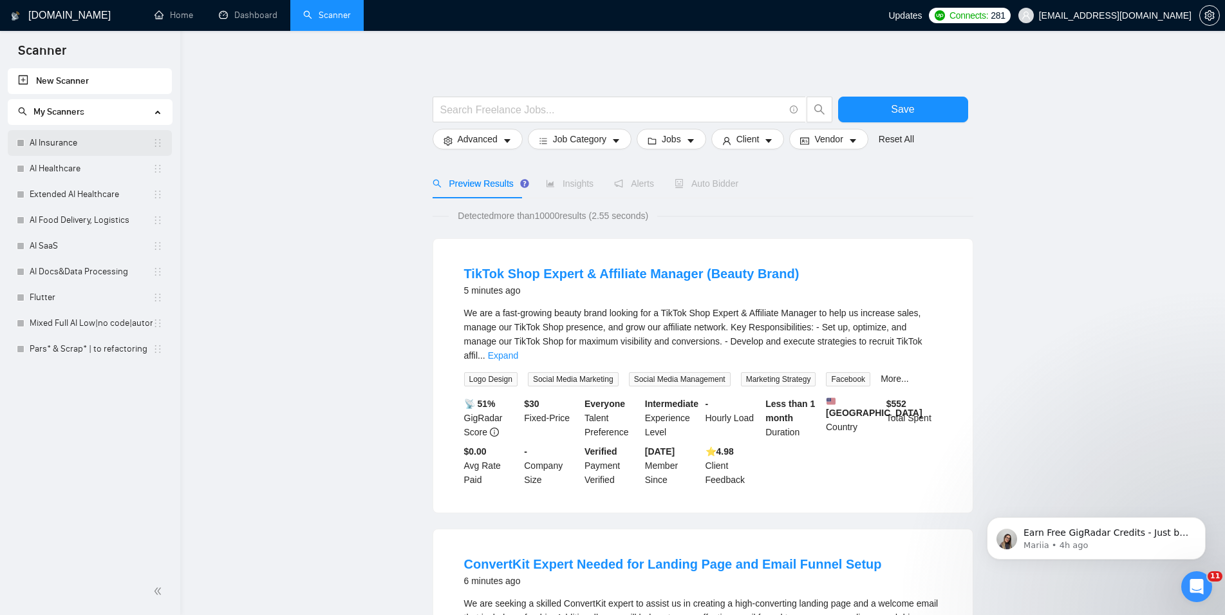
click at [82, 150] on link "AI Insurance" at bounding box center [91, 143] width 123 height 26
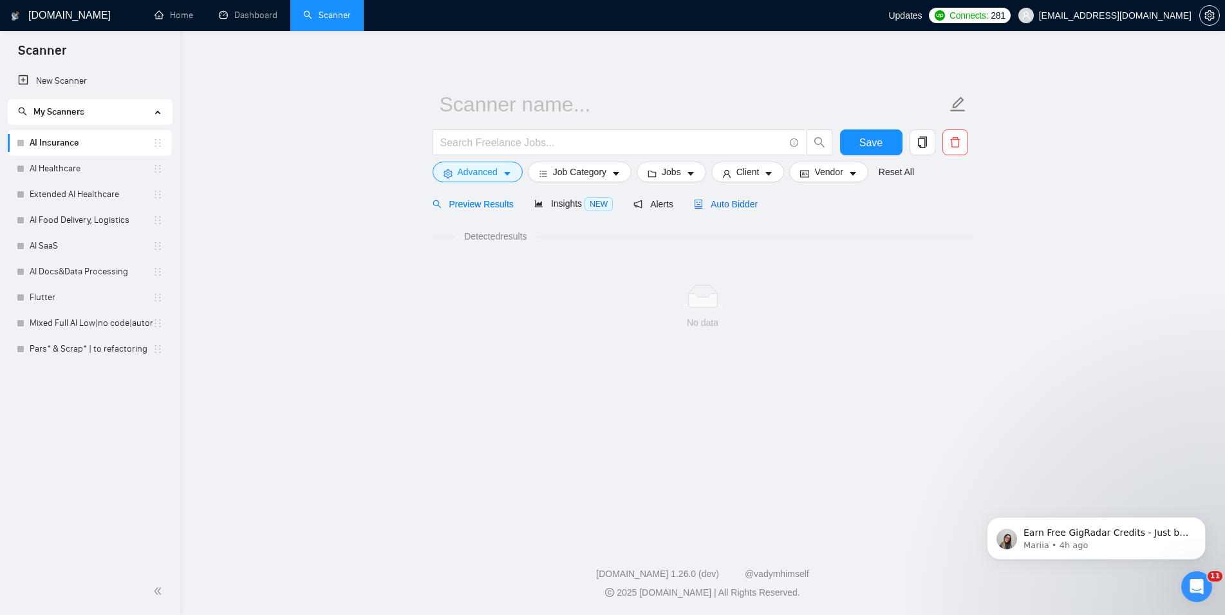
click at [745, 200] on span "Auto Bidder" at bounding box center [726, 204] width 64 height 10
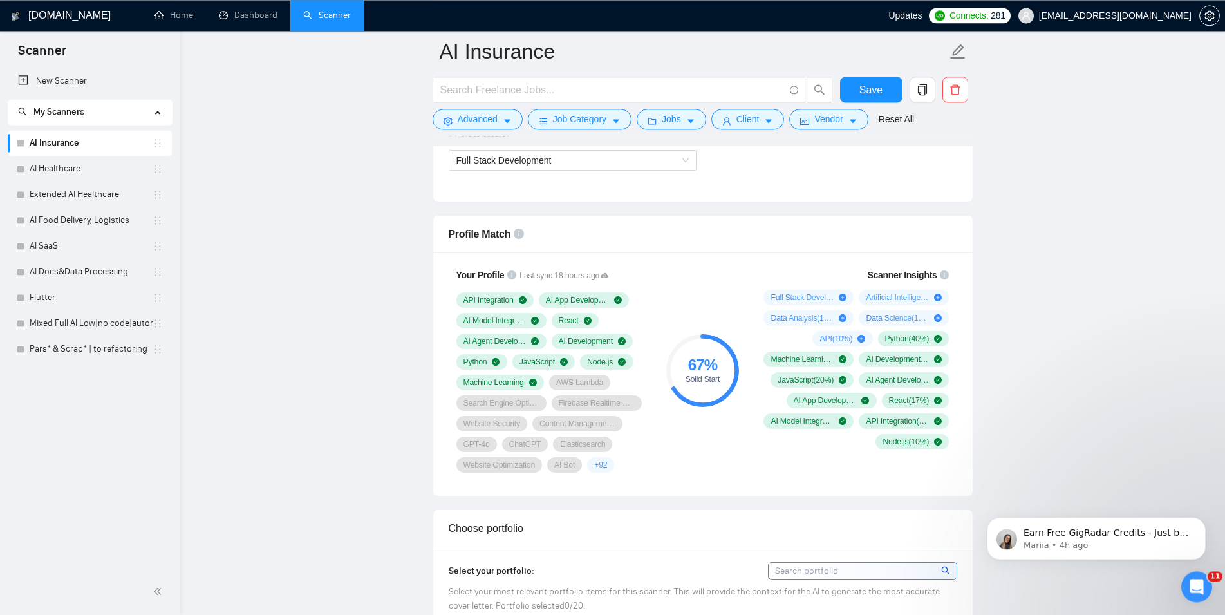
scroll to position [788, 0]
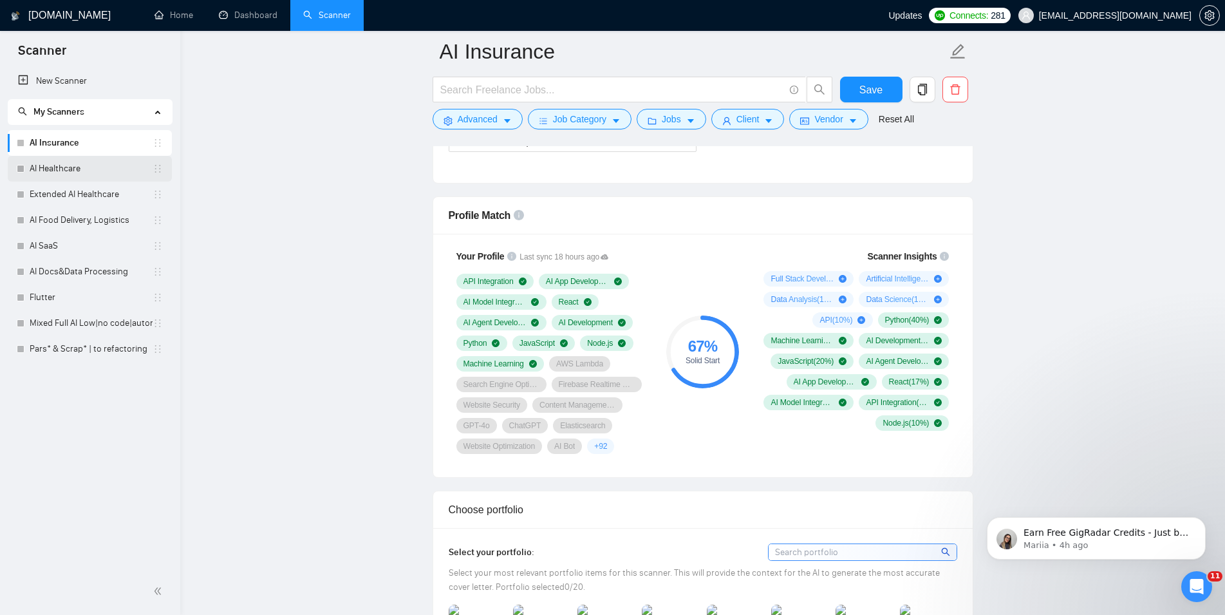
click at [64, 175] on link "AI Healthcare" at bounding box center [91, 169] width 123 height 26
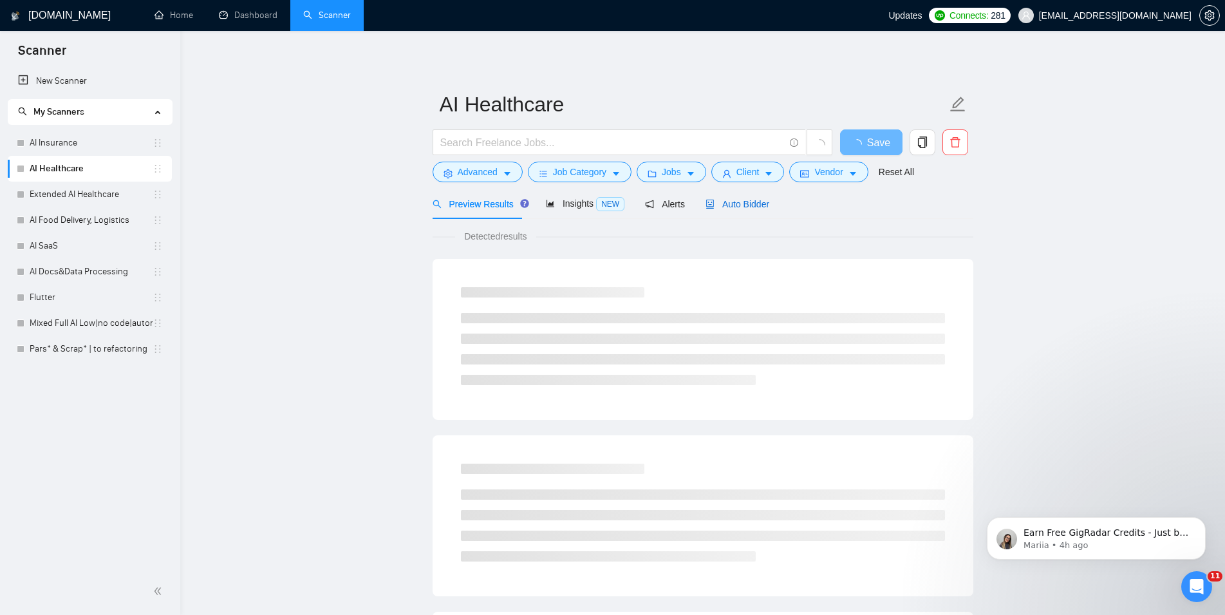
click at [726, 202] on span "Auto Bidder" at bounding box center [738, 204] width 64 height 10
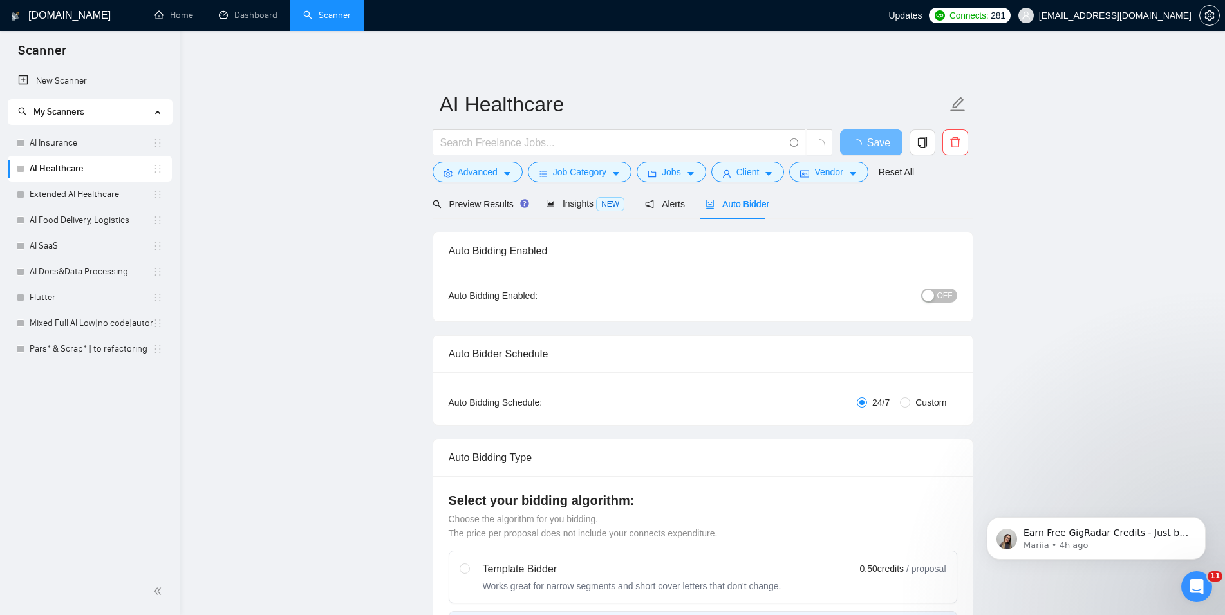
scroll to position [788, 0]
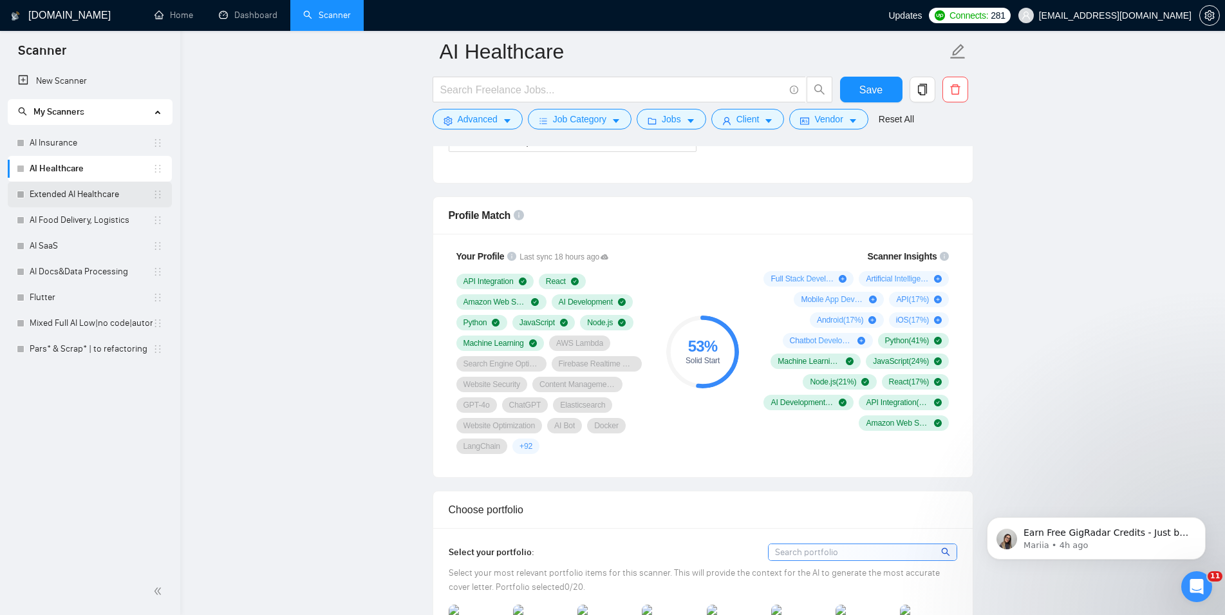
click at [72, 191] on link "Extended AI Healthcare" at bounding box center [91, 195] width 123 height 26
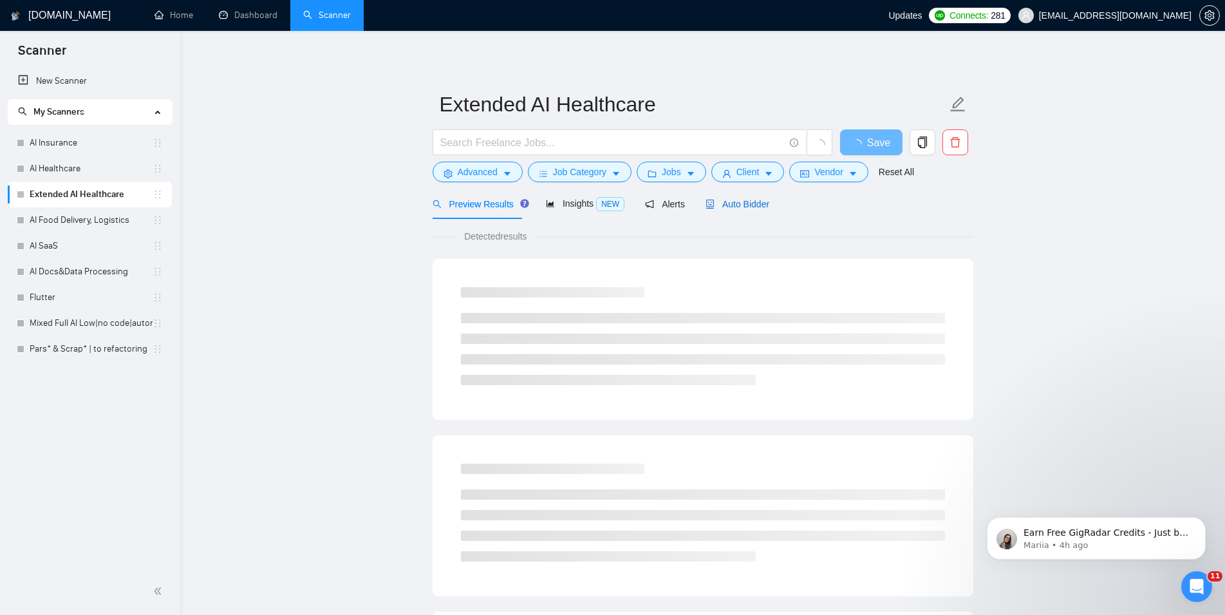
click at [717, 205] on span "Auto Bidder" at bounding box center [738, 204] width 64 height 10
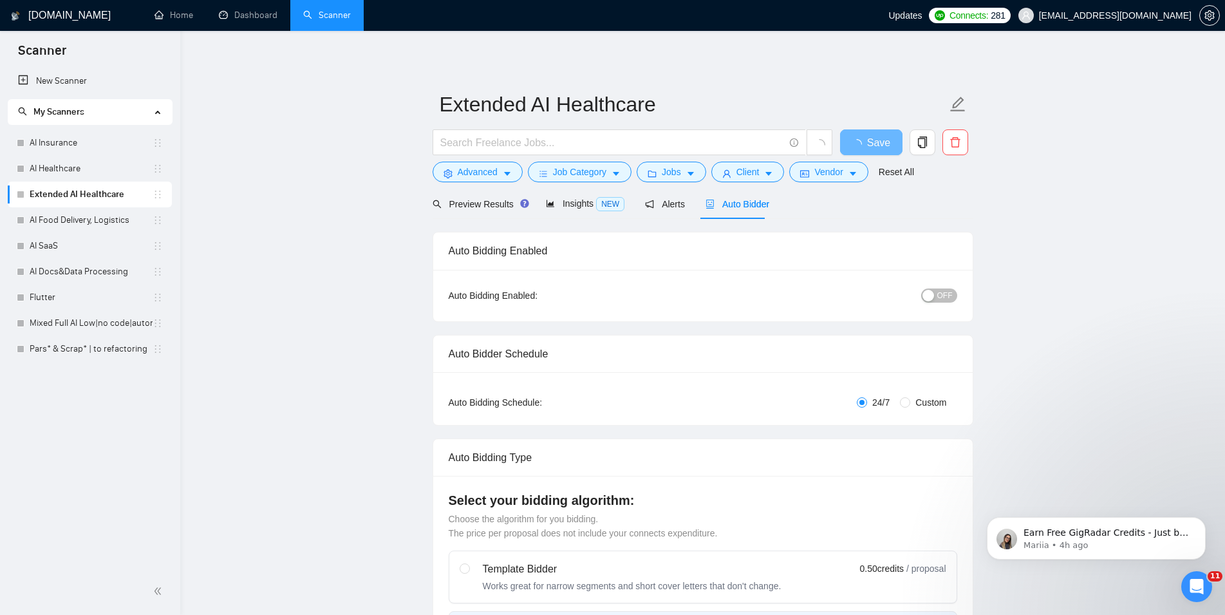
checkbox input "true"
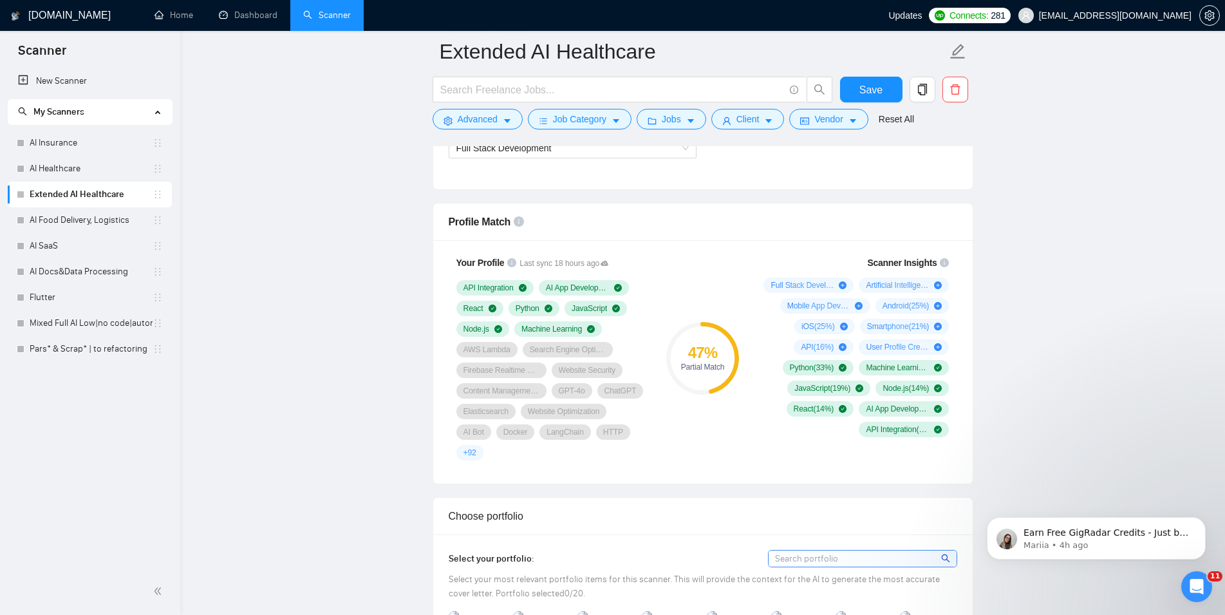
scroll to position [788, 0]
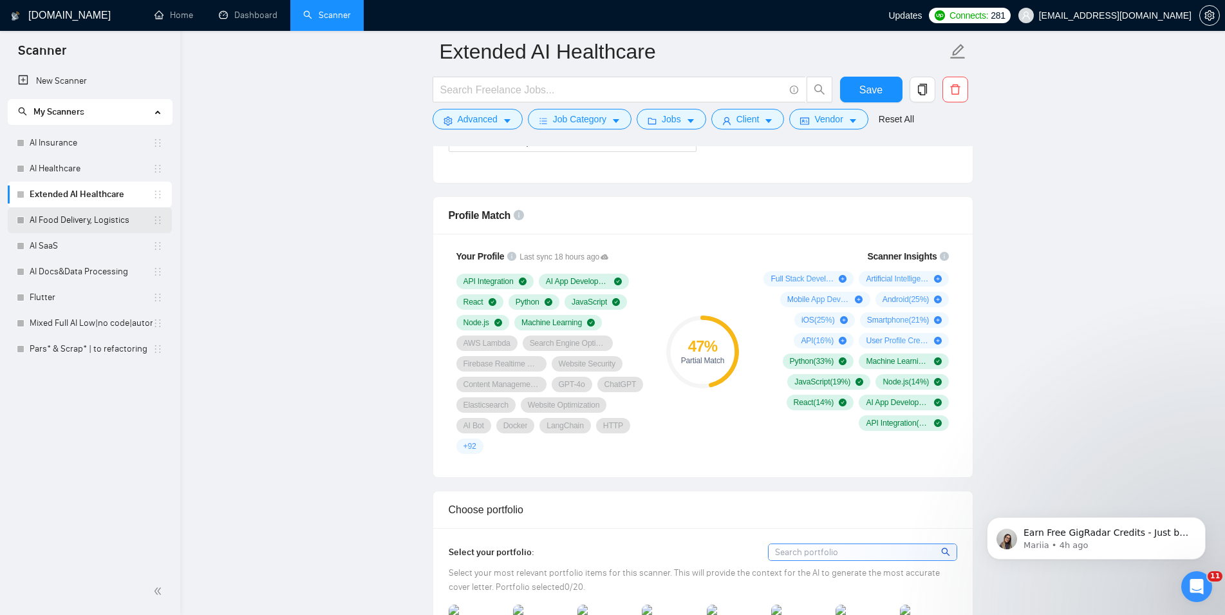
click at [95, 221] on link "AI Food Delivery, Logistics" at bounding box center [91, 220] width 123 height 26
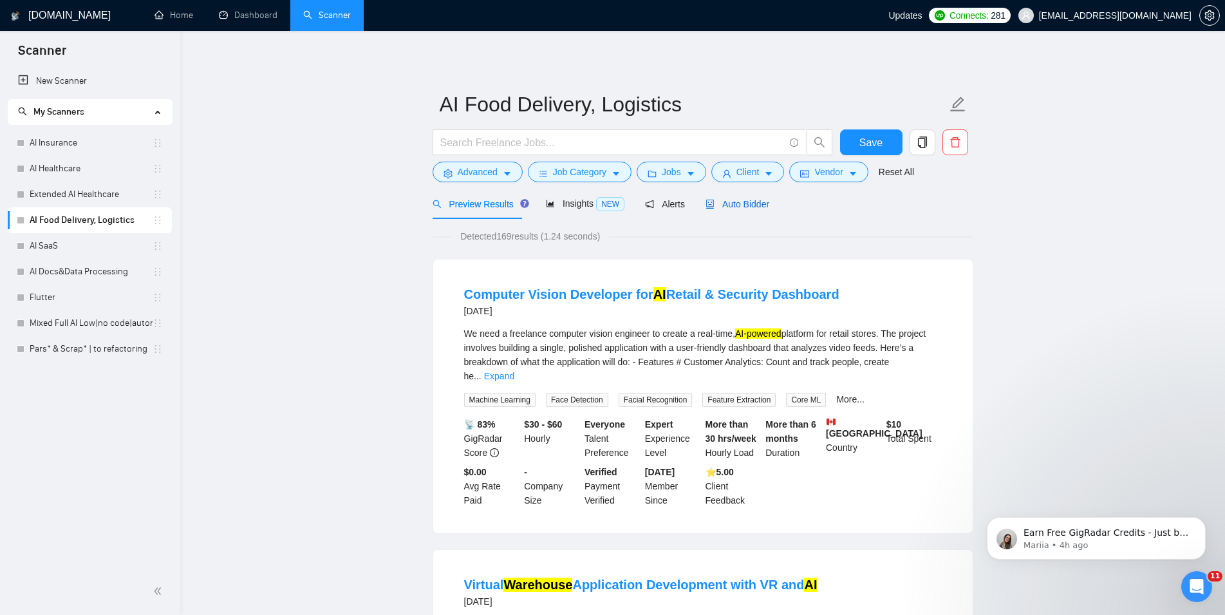
click at [714, 198] on div "Auto Bidder" at bounding box center [738, 204] width 64 height 14
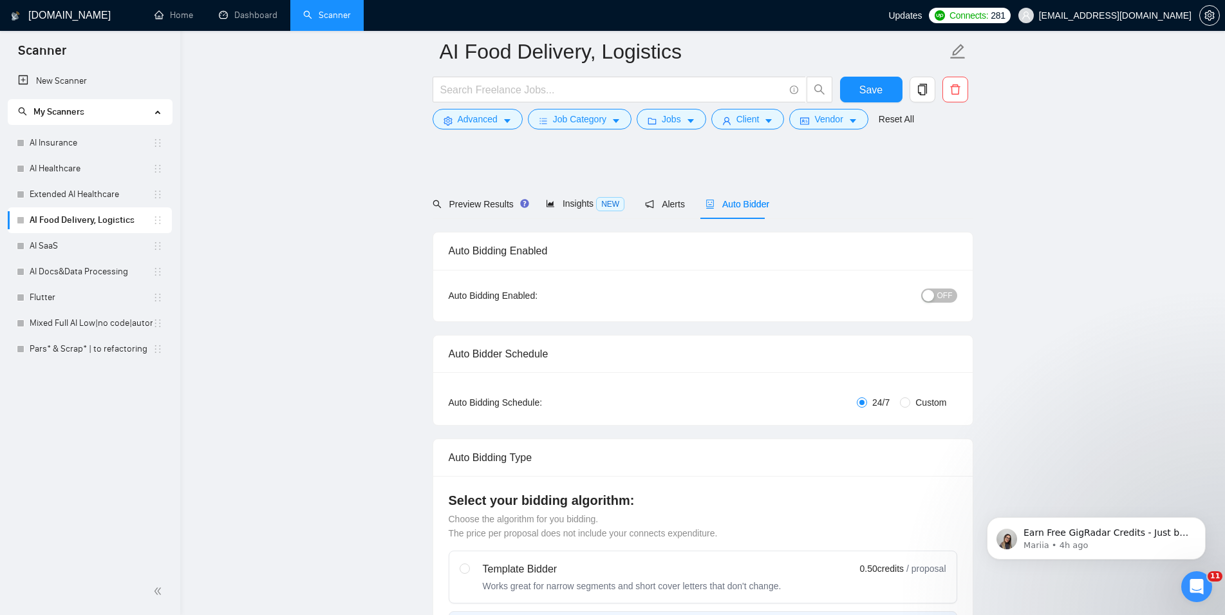
checkbox input "true"
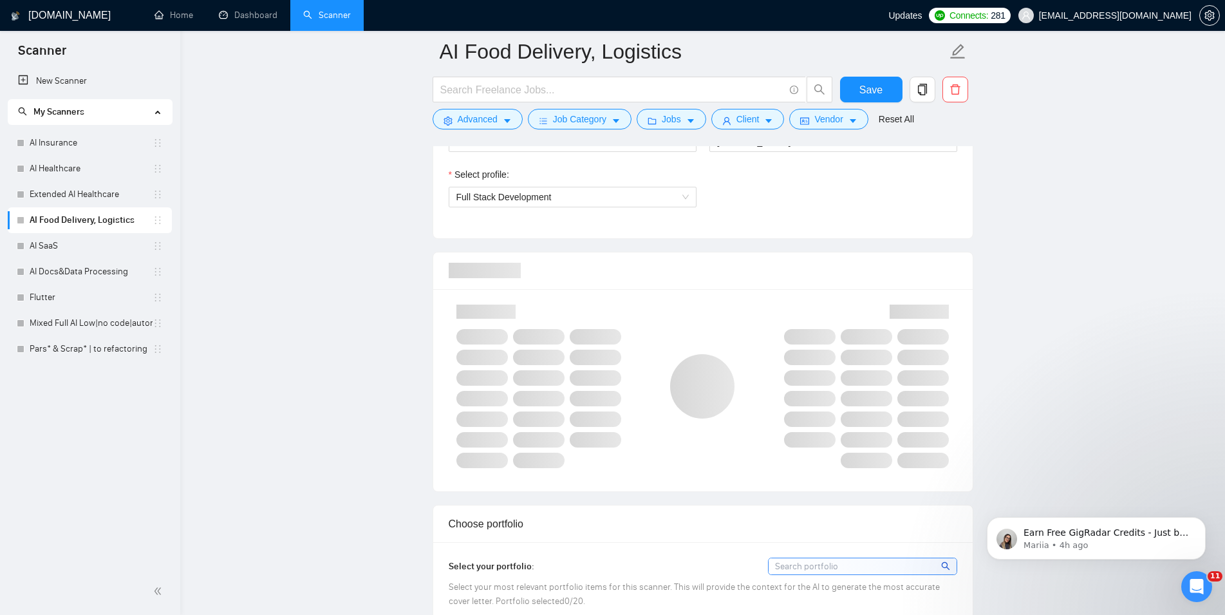
scroll to position [788, 0]
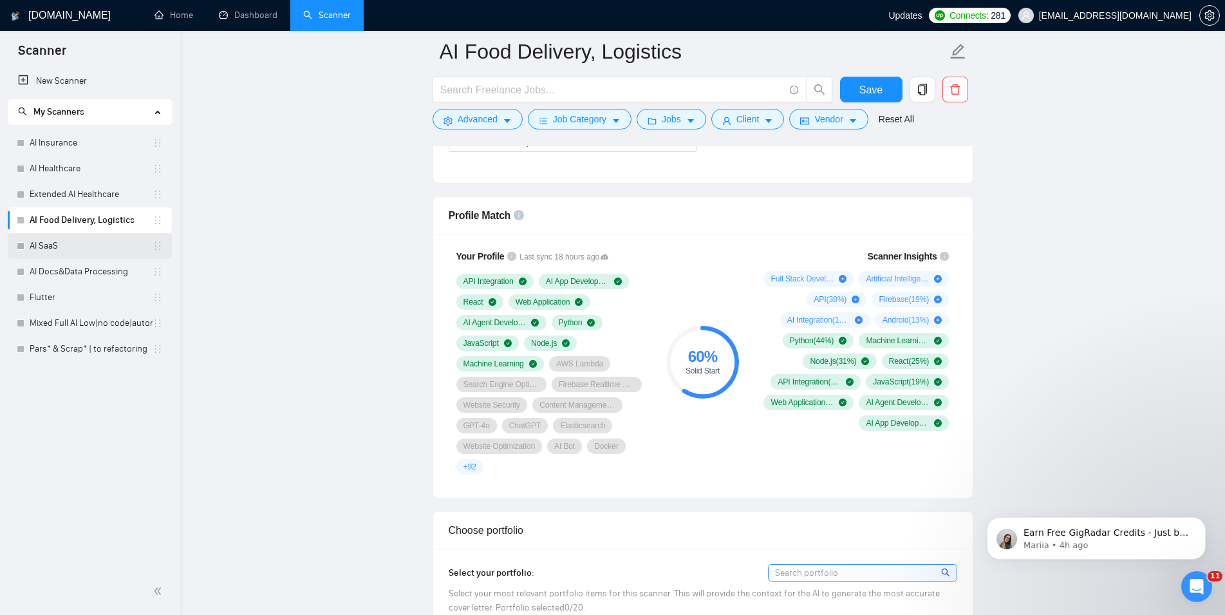
click at [101, 248] on link "AI SaaS" at bounding box center [91, 246] width 123 height 26
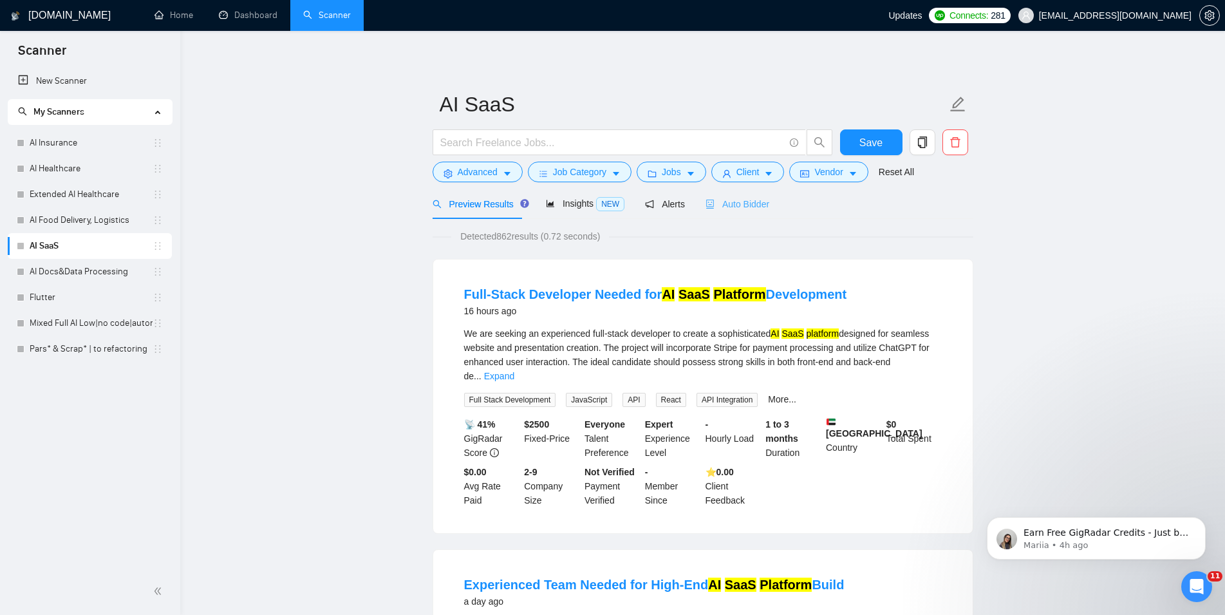
click at [712, 216] on div "Auto Bidder" at bounding box center [738, 204] width 64 height 30
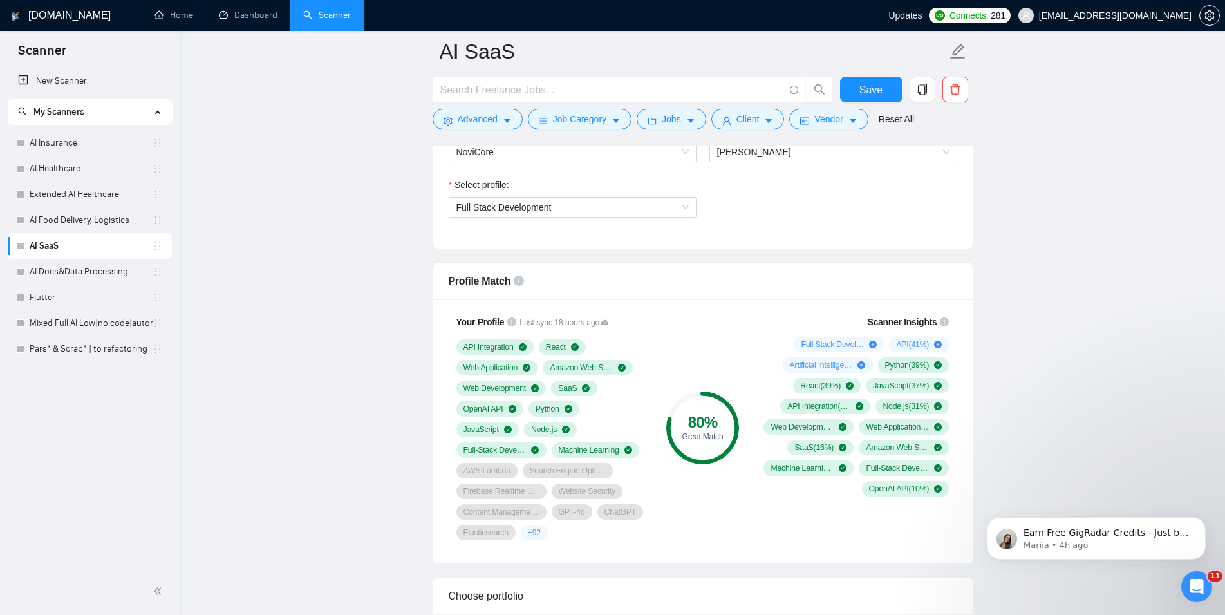
scroll to position [788, 0]
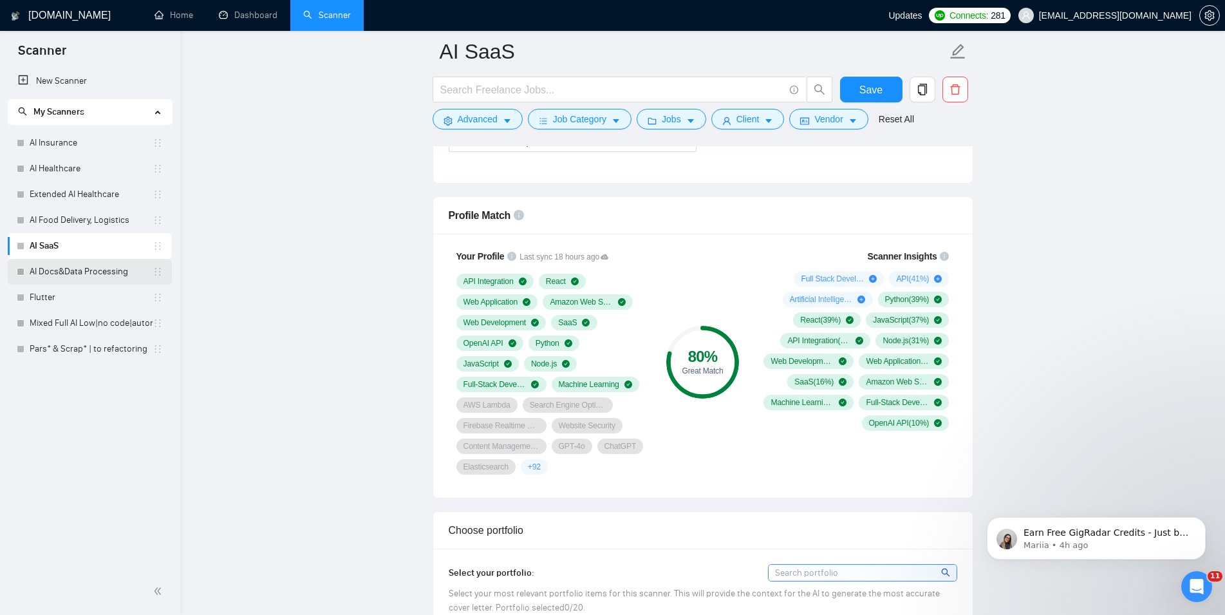
click at [61, 271] on link "AI Docs&Data Processing" at bounding box center [91, 272] width 123 height 26
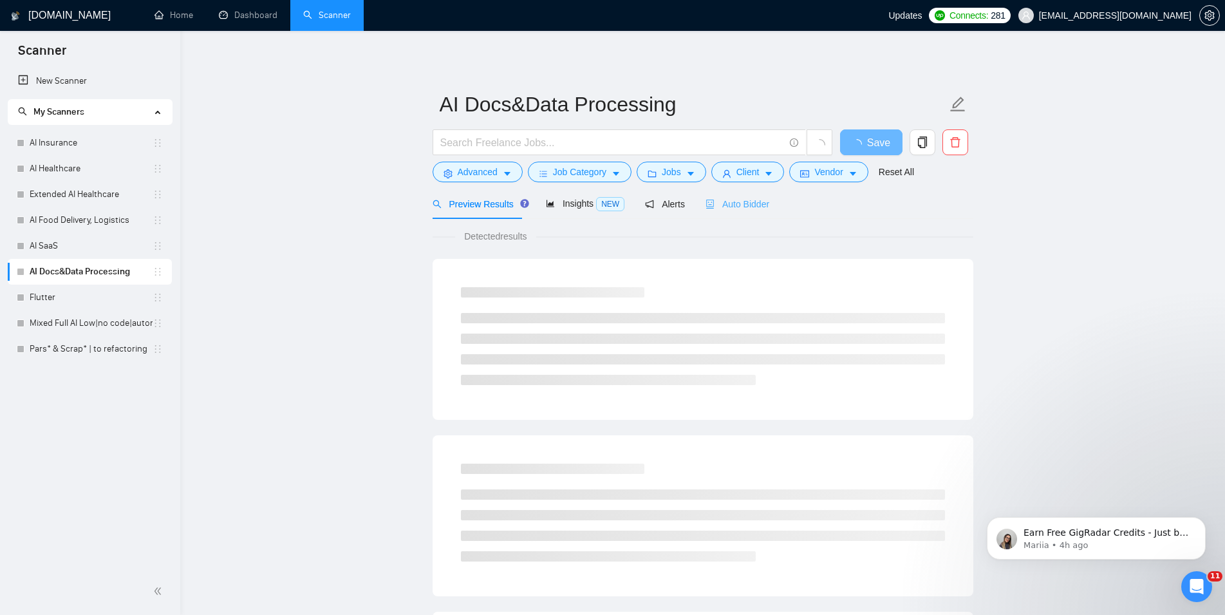
click at [739, 211] on div "Auto Bidder" at bounding box center [738, 204] width 64 height 30
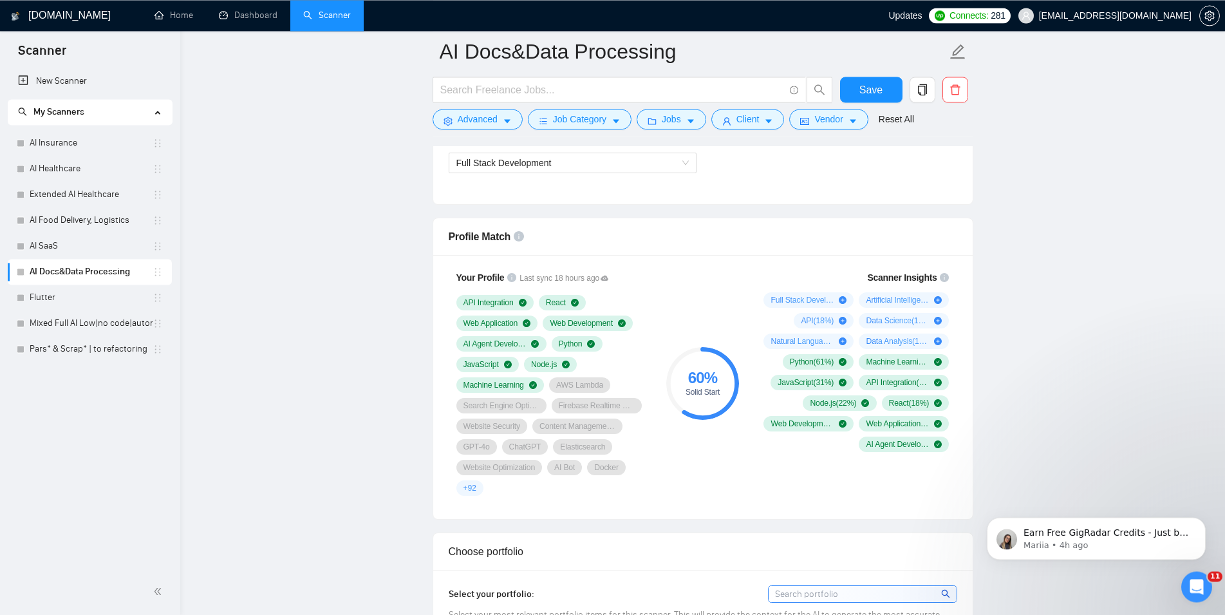
scroll to position [788, 0]
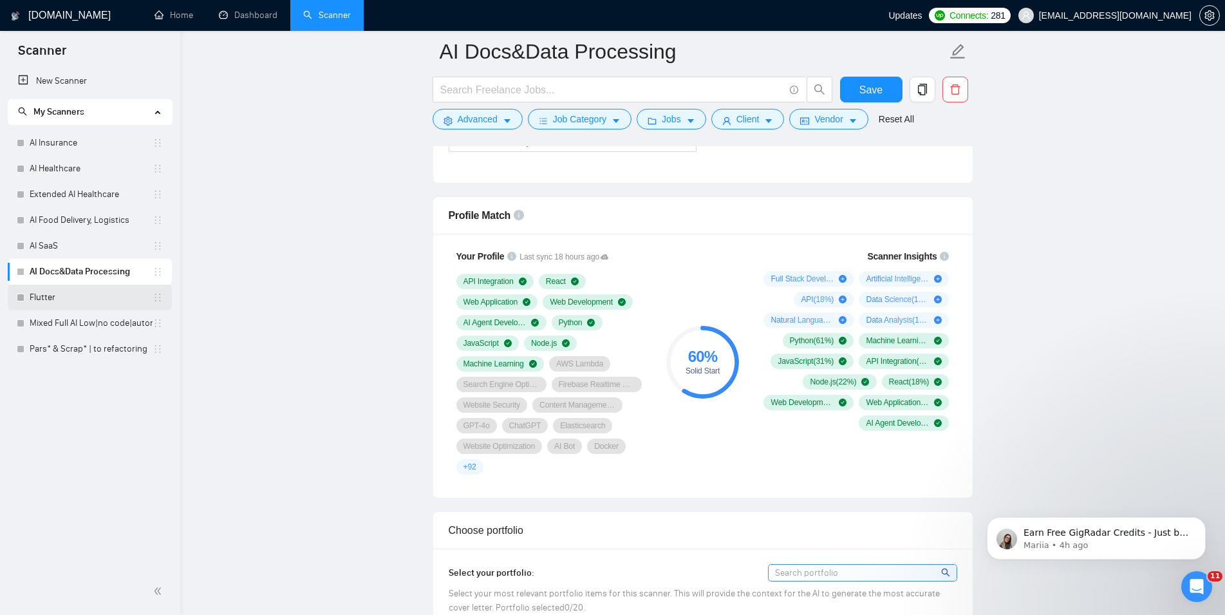
click at [77, 290] on link "Flutter" at bounding box center [91, 298] width 123 height 26
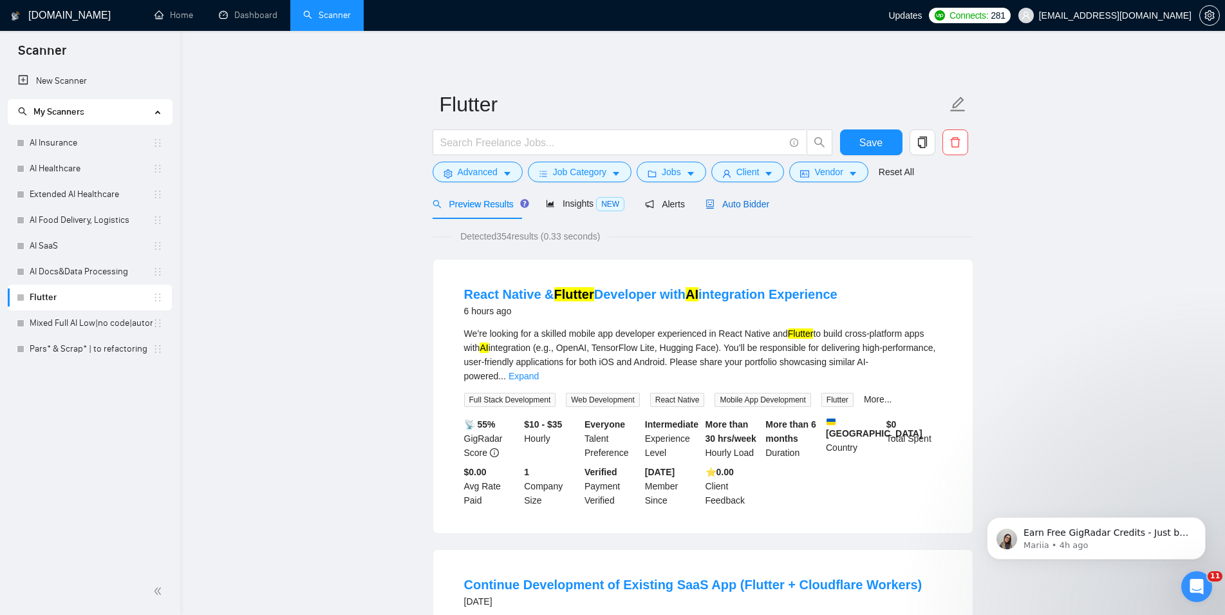
click at [737, 206] on span "Auto Bidder" at bounding box center [738, 204] width 64 height 10
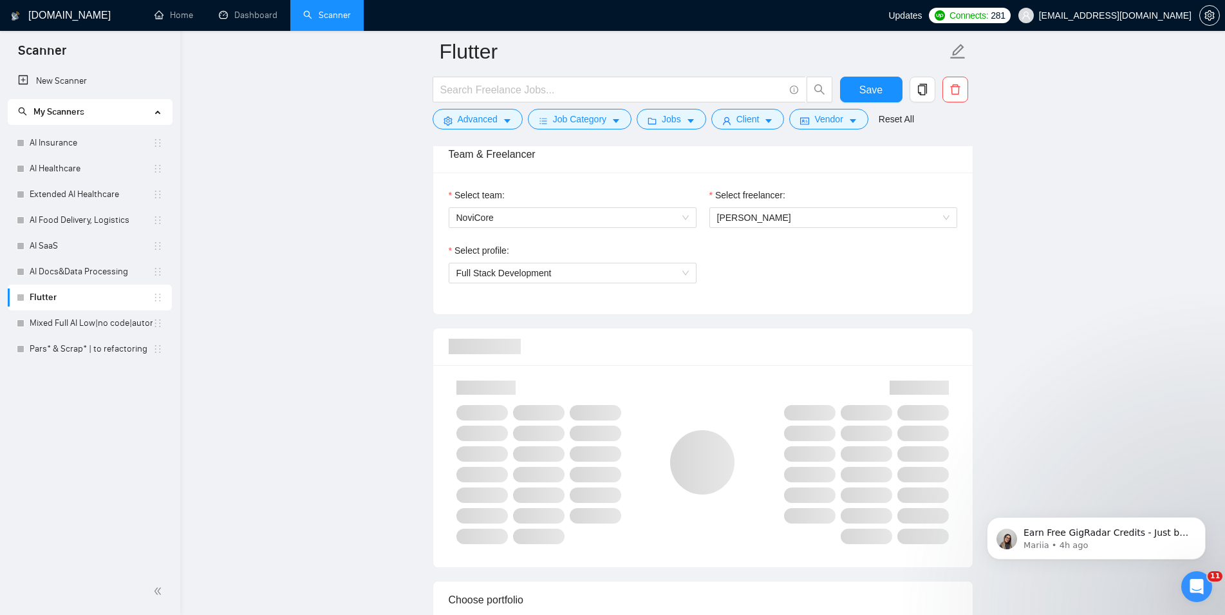
scroll to position [788, 0]
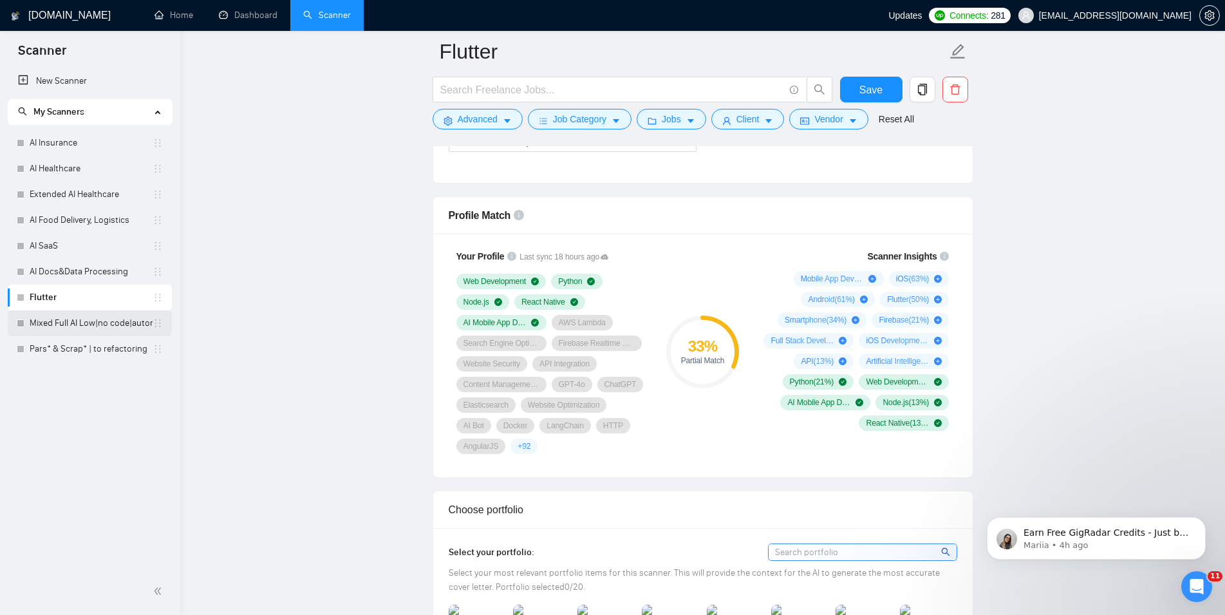
click at [128, 326] on link "Mixed Full AI Low|no code|automations" at bounding box center [91, 323] width 123 height 26
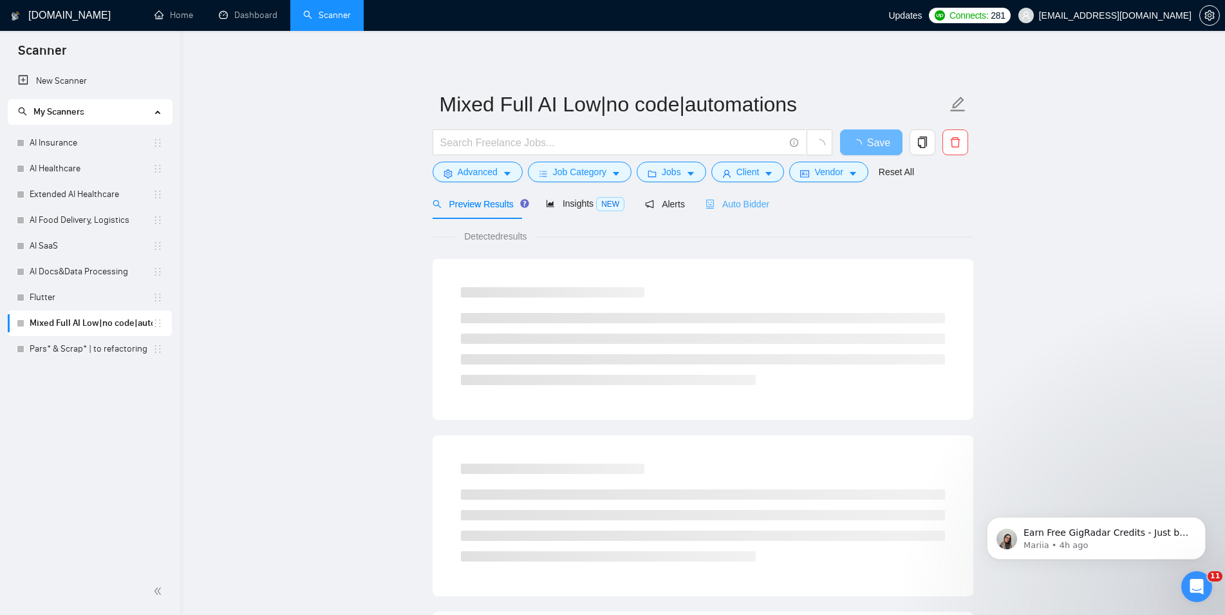
click at [756, 212] on div "Auto Bidder" at bounding box center [738, 204] width 64 height 30
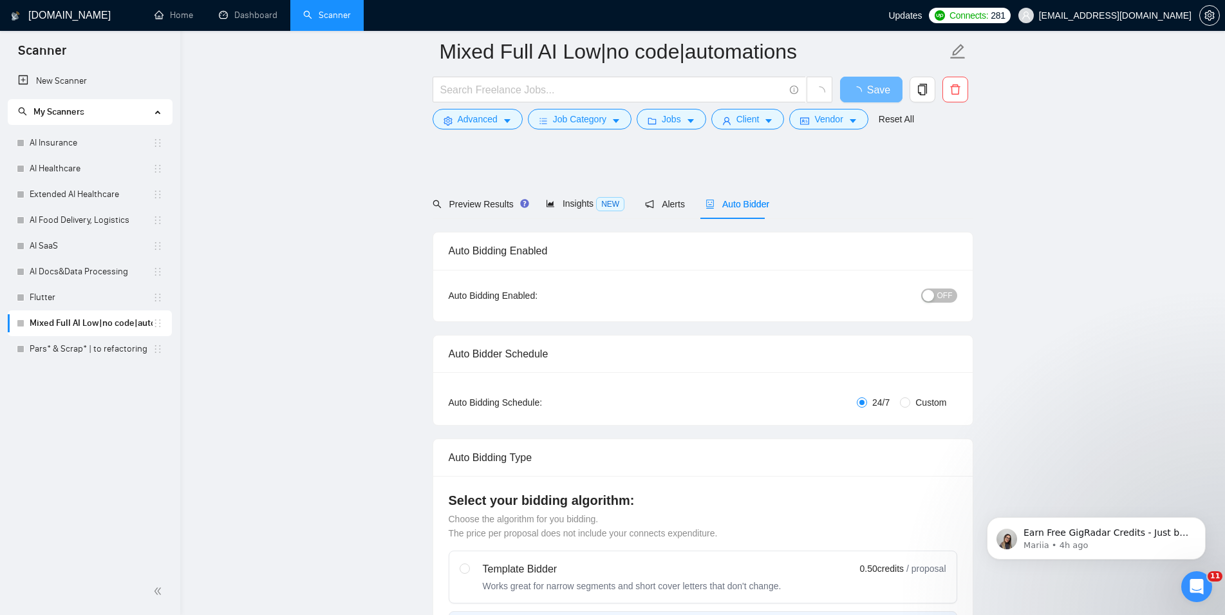
scroll to position [788, 0]
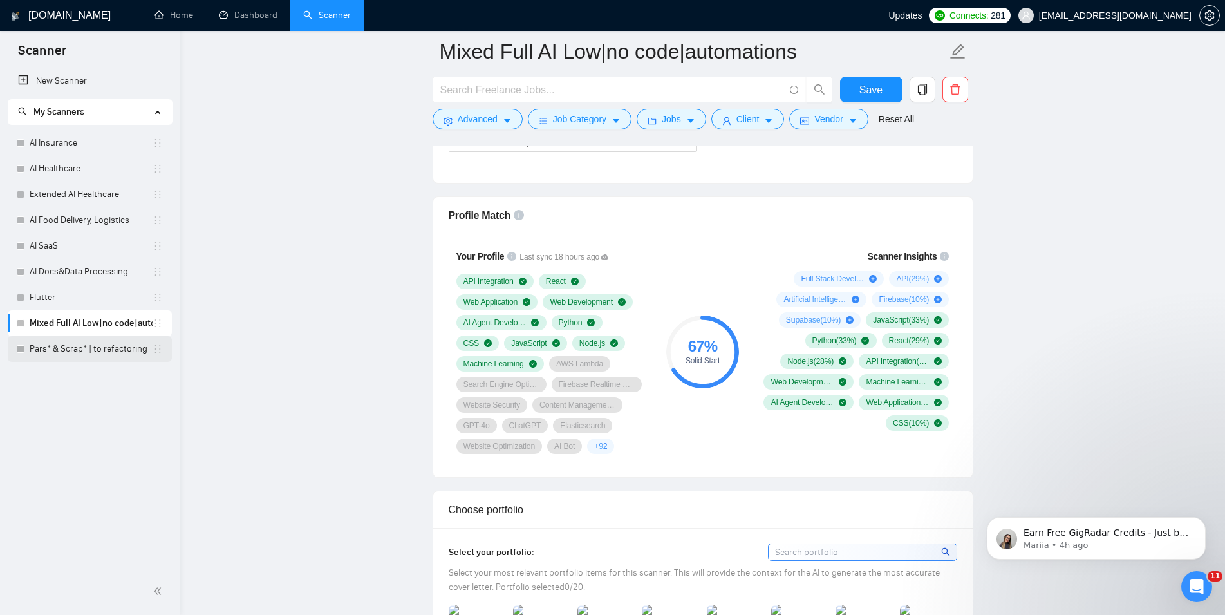
click at [79, 354] on link "Pars* & Scrap* | to refactoring" at bounding box center [91, 349] width 123 height 26
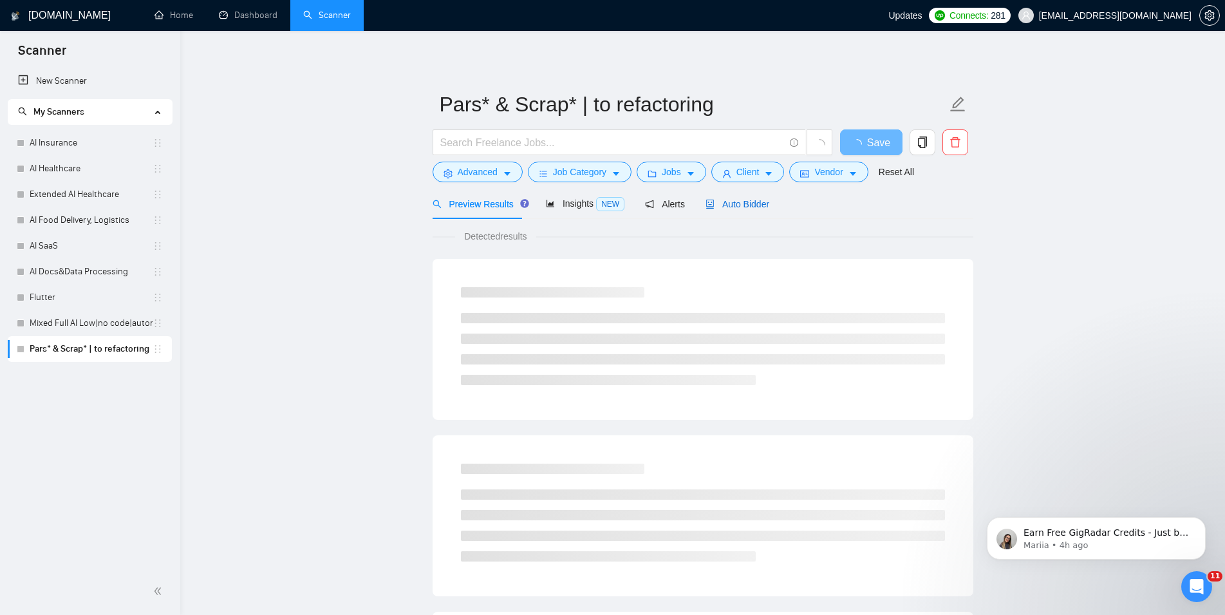
click at [738, 198] on div "Auto Bidder" at bounding box center [738, 204] width 64 height 14
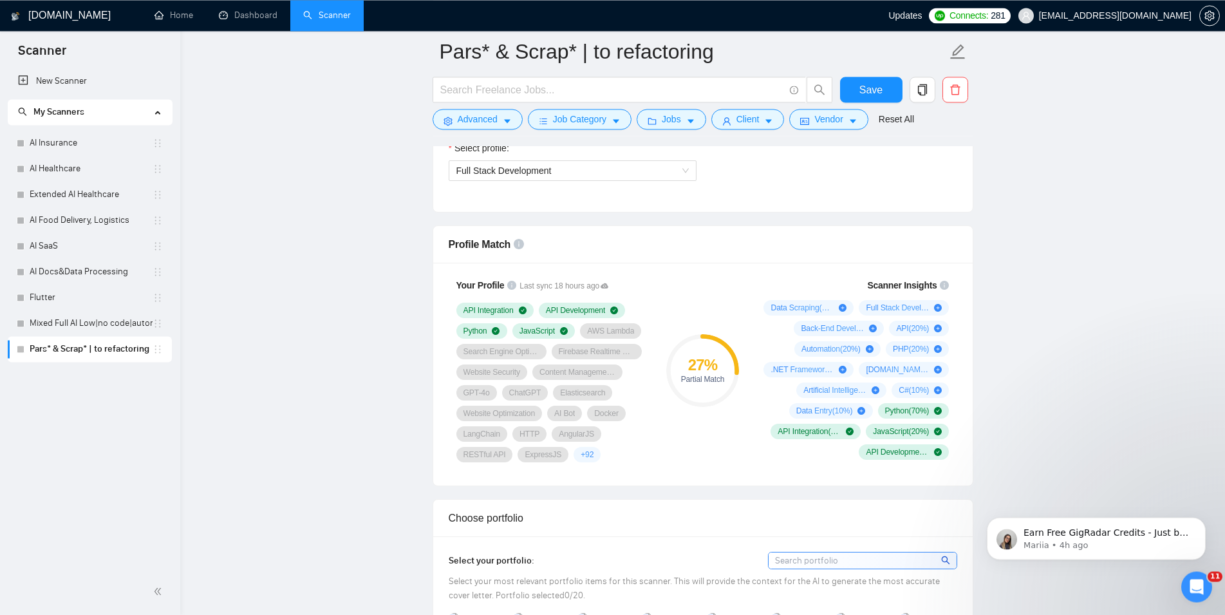
scroll to position [788, 0]
